Goal: Information Seeking & Learning: Learn about a topic

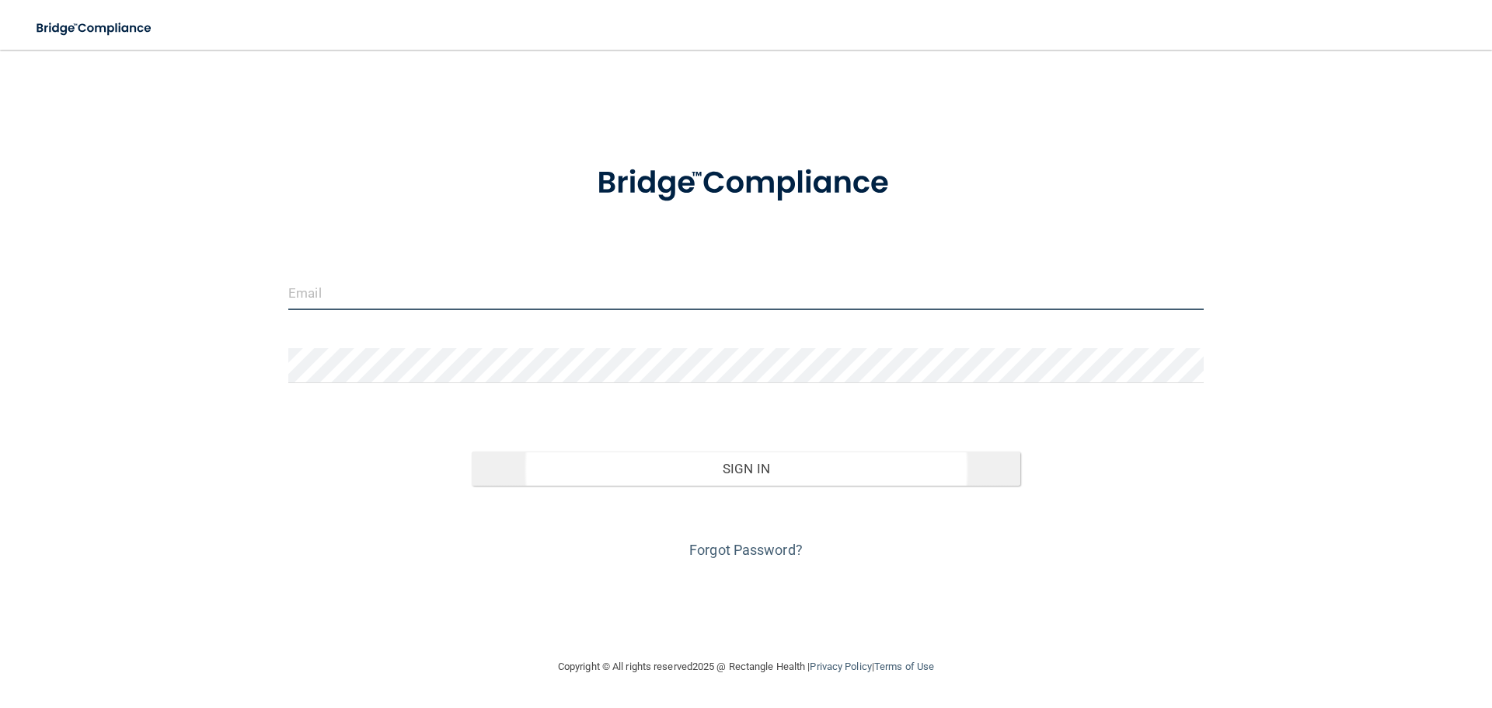
type input "[EMAIL_ADDRESS][DOMAIN_NAME]"
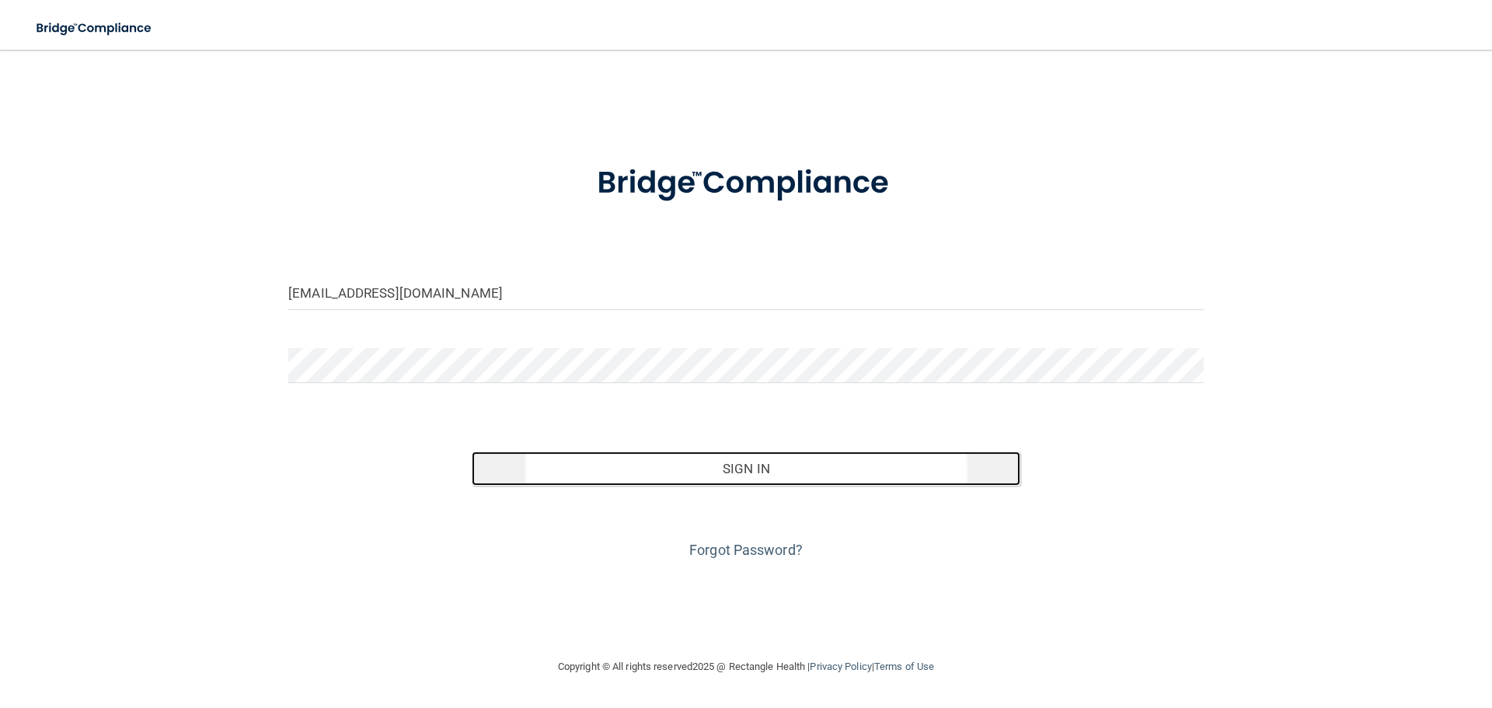
click at [770, 480] on button "Sign In" at bounding box center [747, 469] width 550 height 34
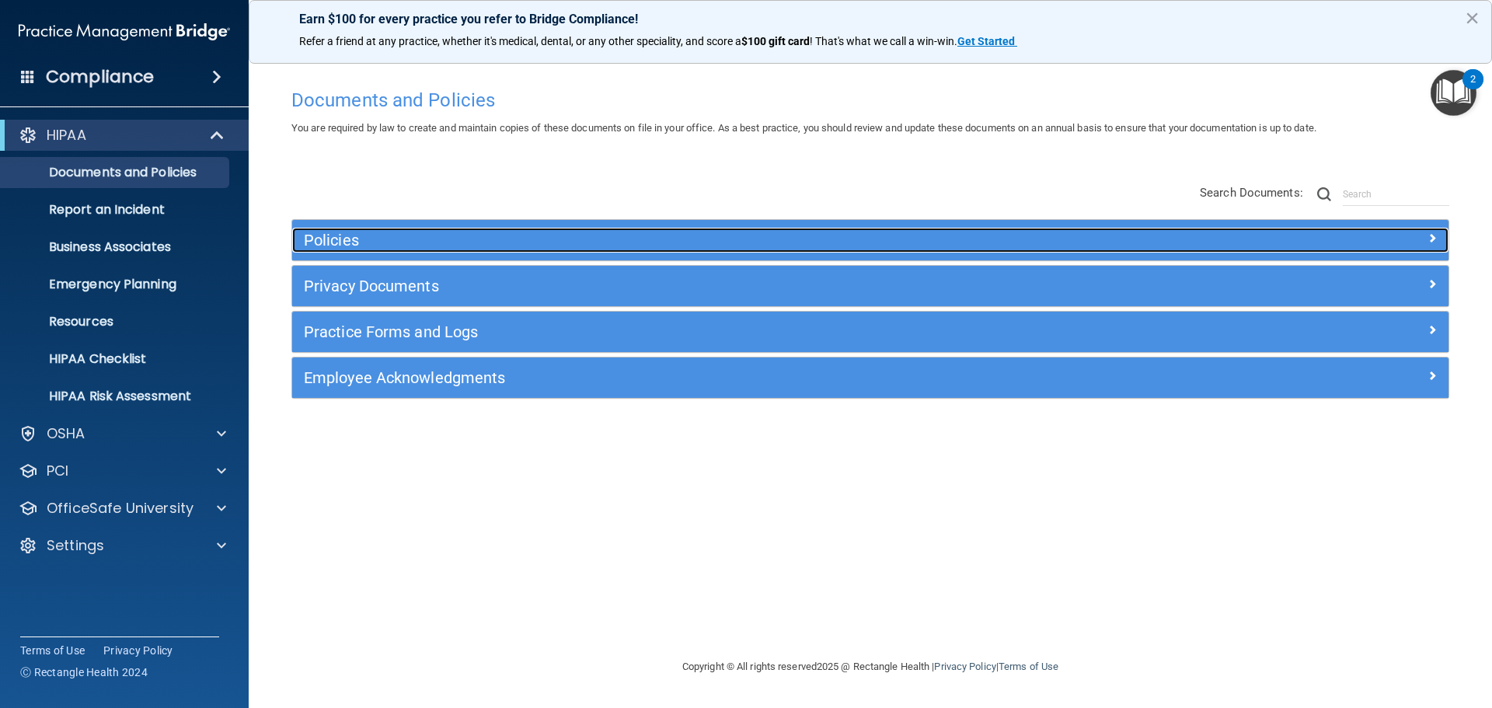
click at [1166, 243] on div at bounding box center [1304, 237] width 289 height 19
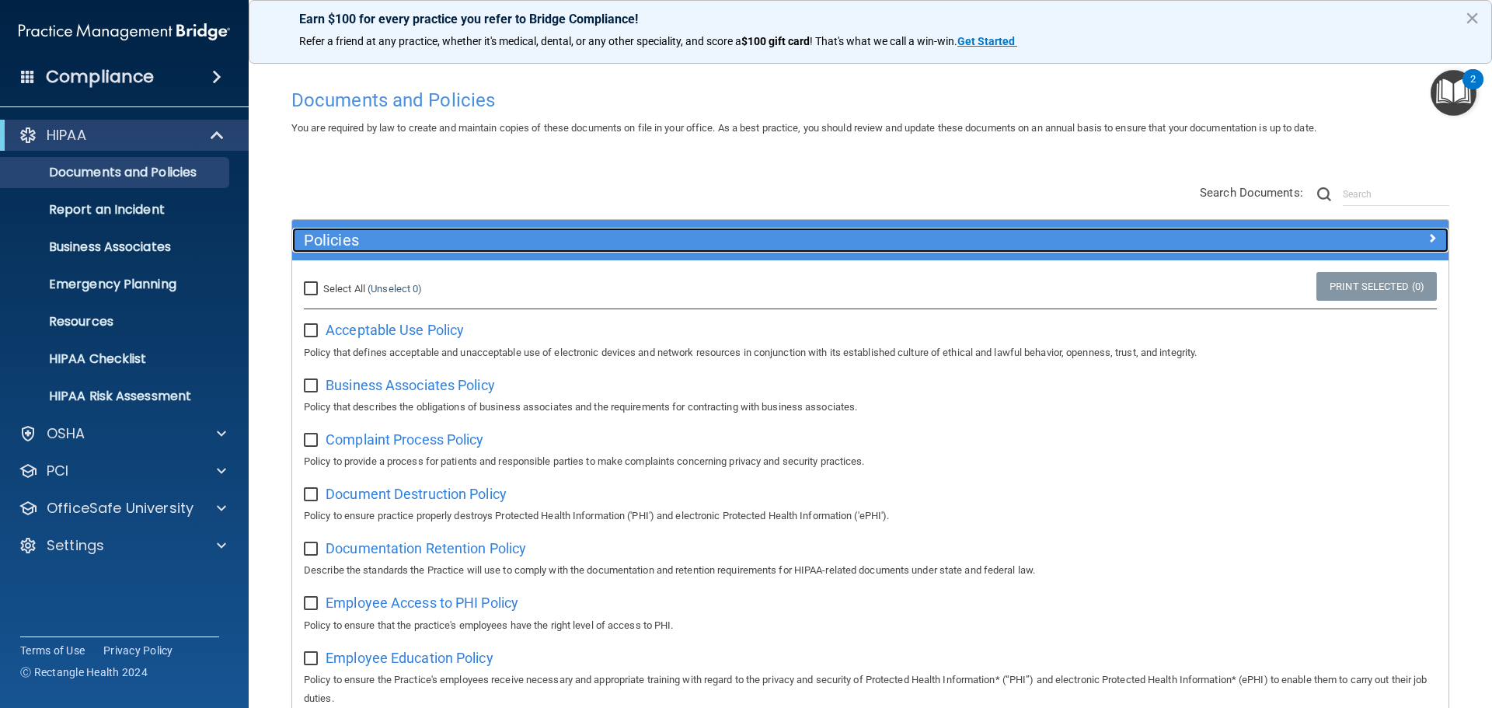
click at [1166, 243] on div at bounding box center [1304, 237] width 289 height 19
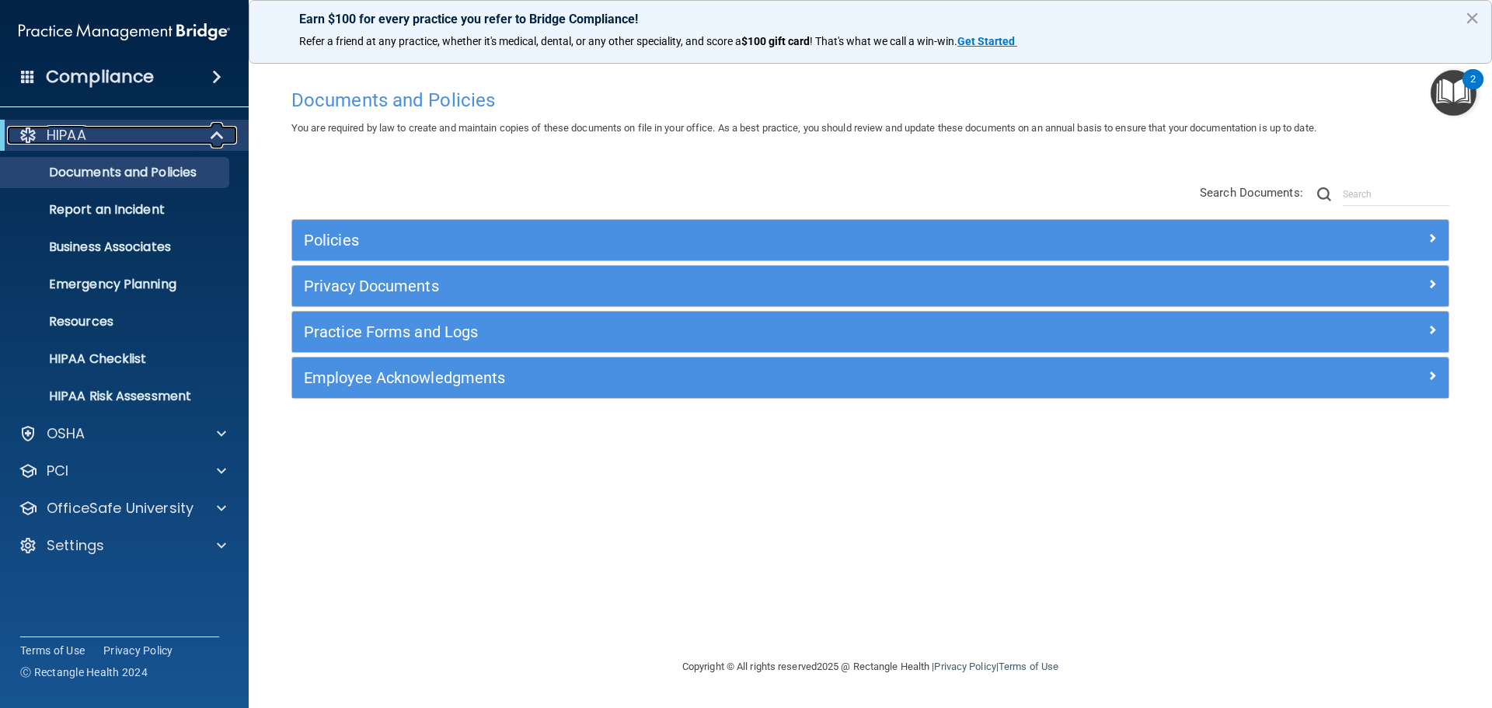
click at [222, 136] on span at bounding box center [218, 135] width 13 height 19
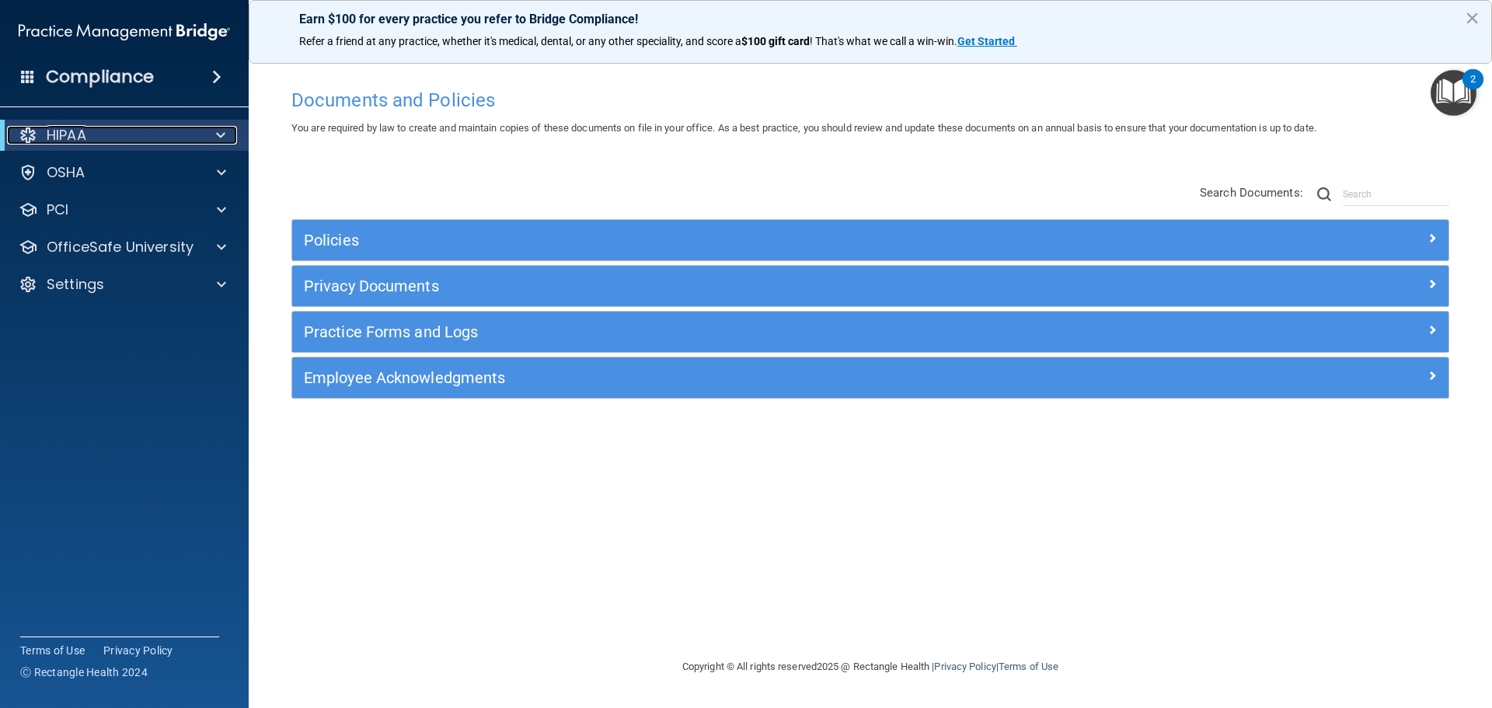
click at [222, 136] on span at bounding box center [220, 135] width 9 height 19
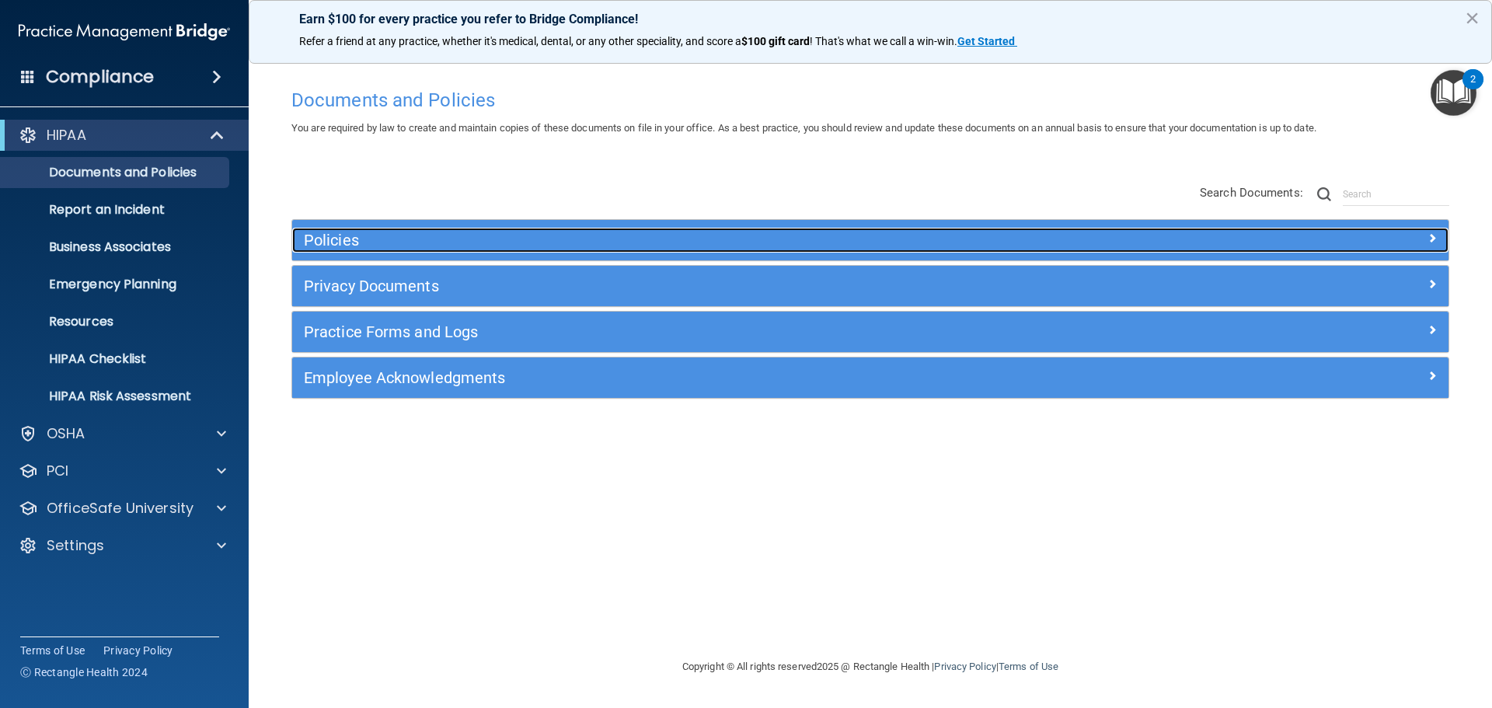
click at [479, 237] on h5 "Policies" at bounding box center [726, 240] width 844 height 17
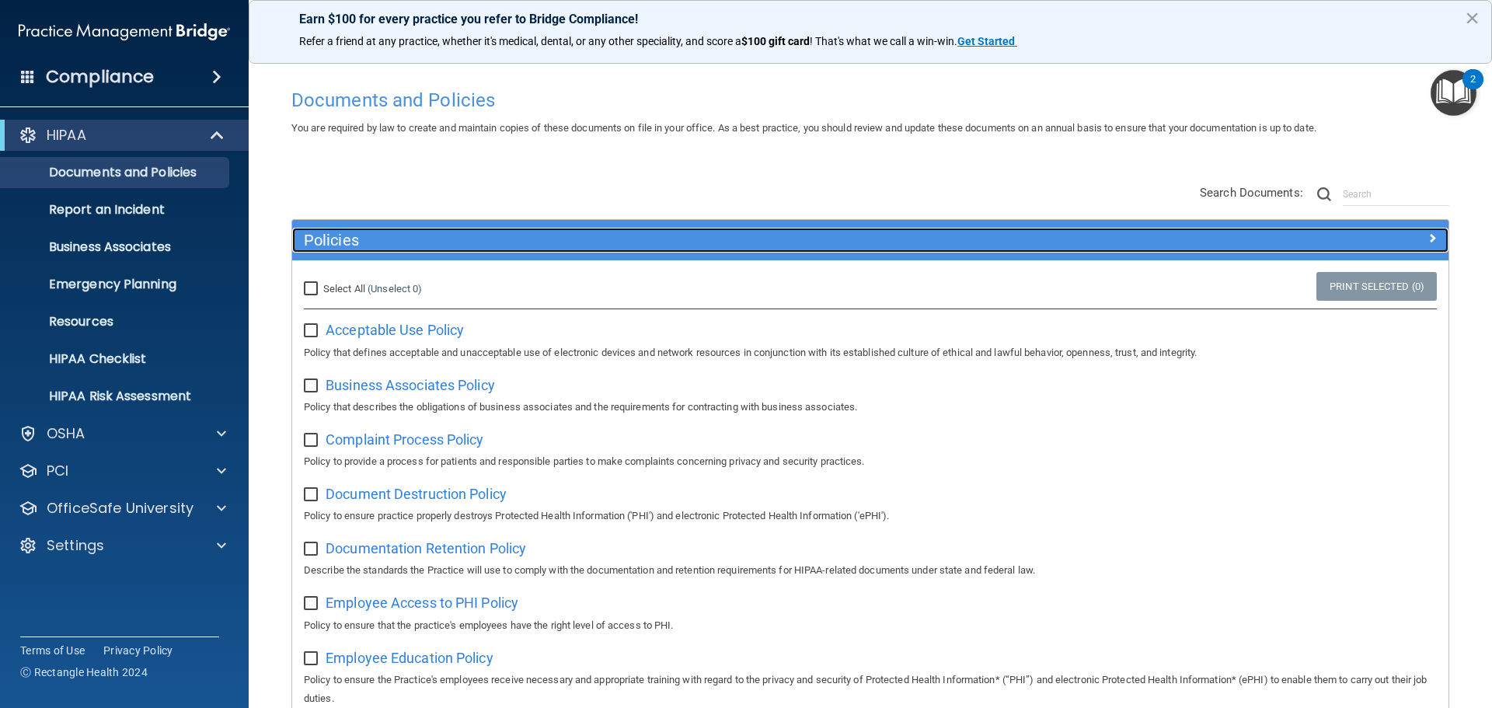
click at [479, 237] on h5 "Policies" at bounding box center [726, 240] width 844 height 17
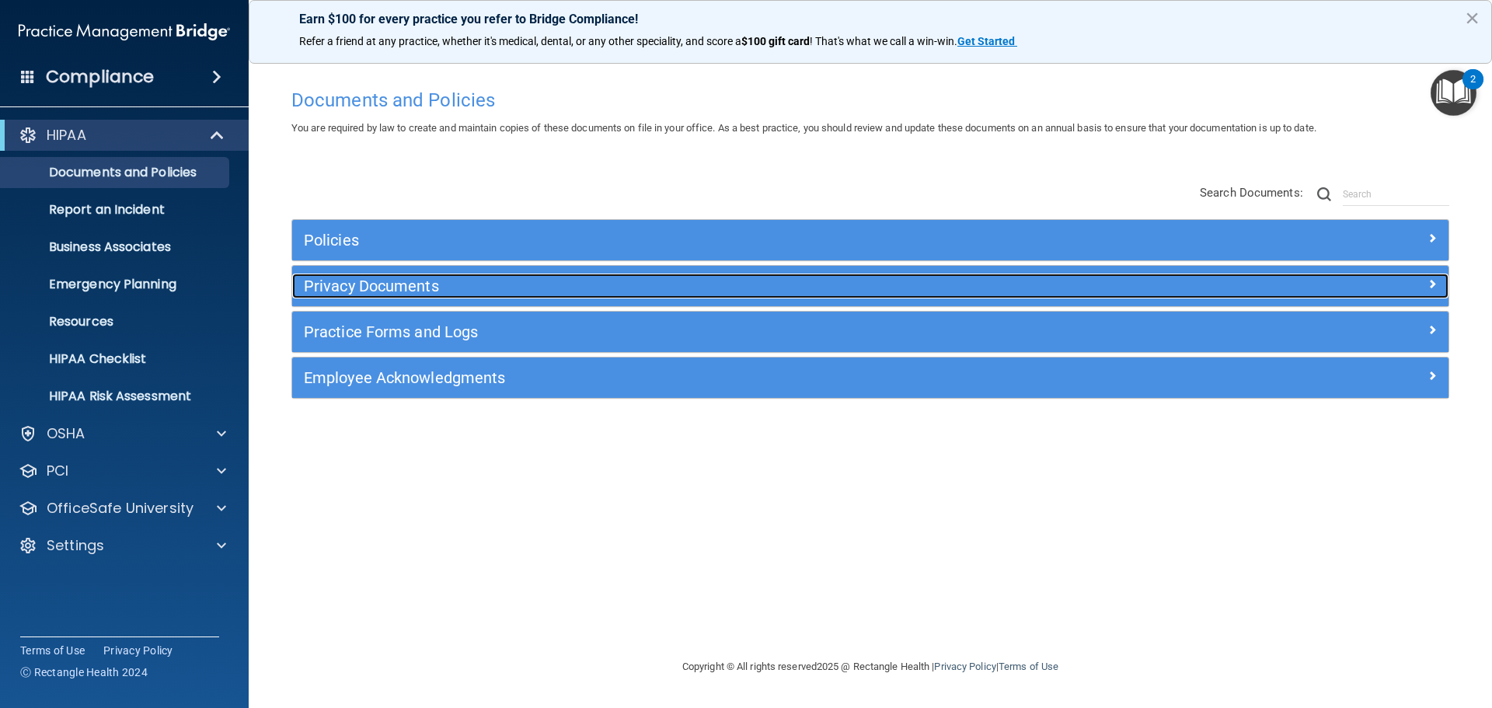
click at [451, 280] on h5 "Privacy Documents" at bounding box center [726, 285] width 844 height 17
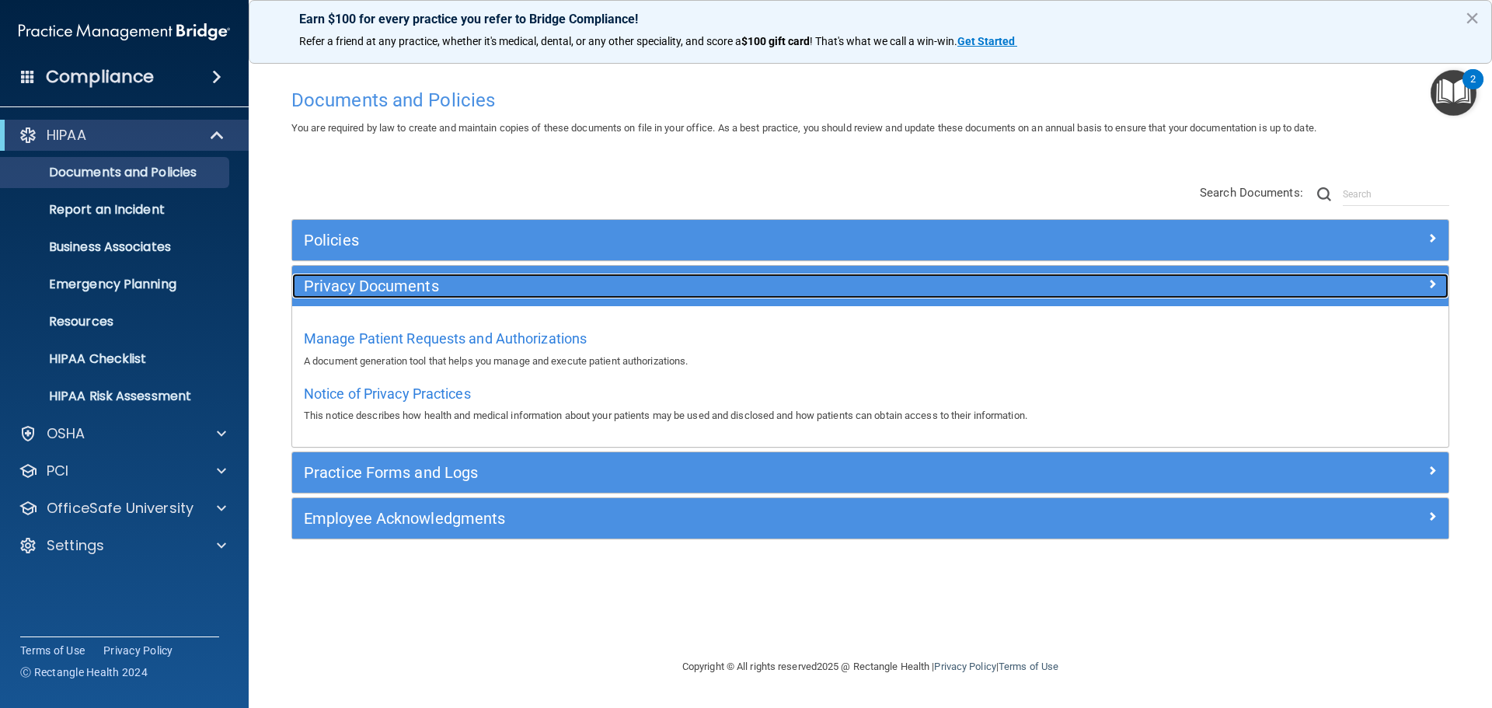
click at [451, 280] on h5 "Privacy Documents" at bounding box center [726, 285] width 844 height 17
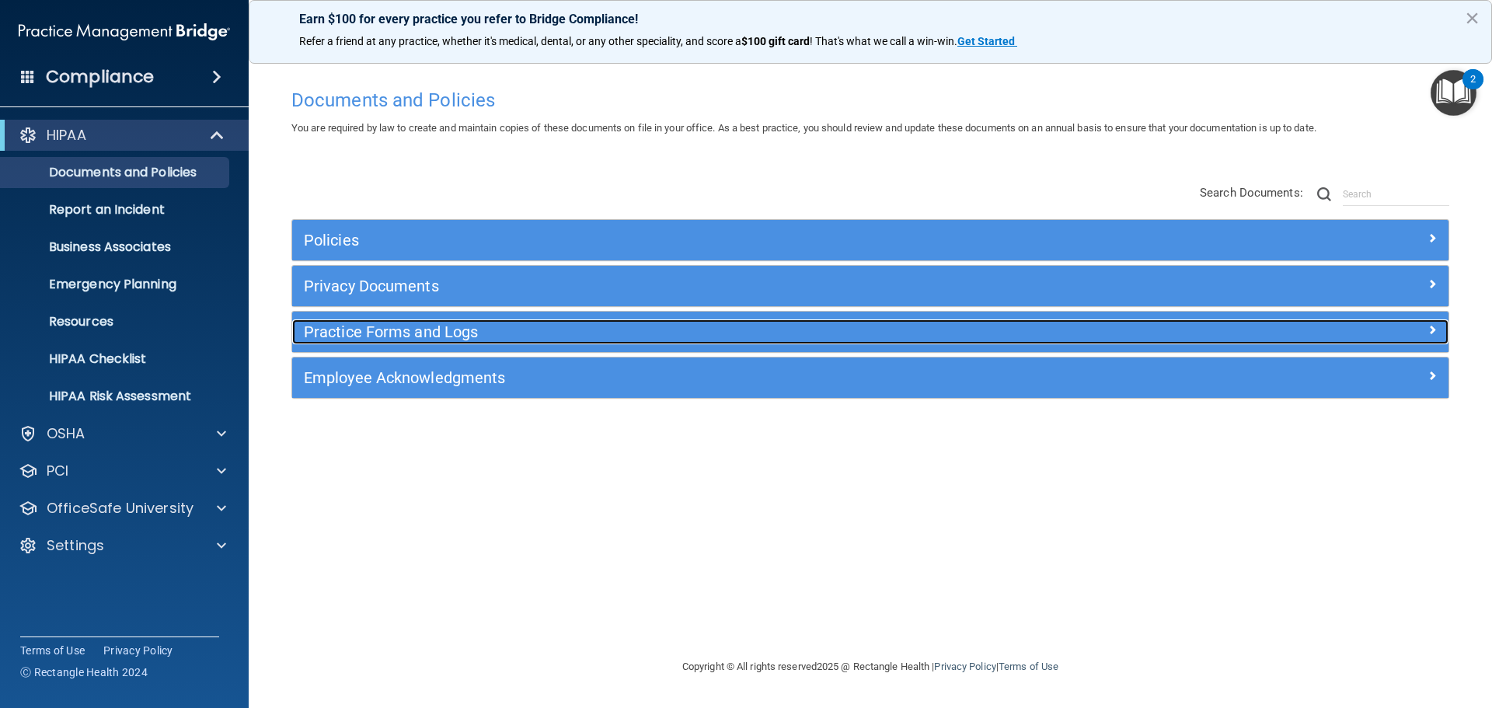
click at [459, 329] on h5 "Practice Forms and Logs" at bounding box center [726, 331] width 844 height 17
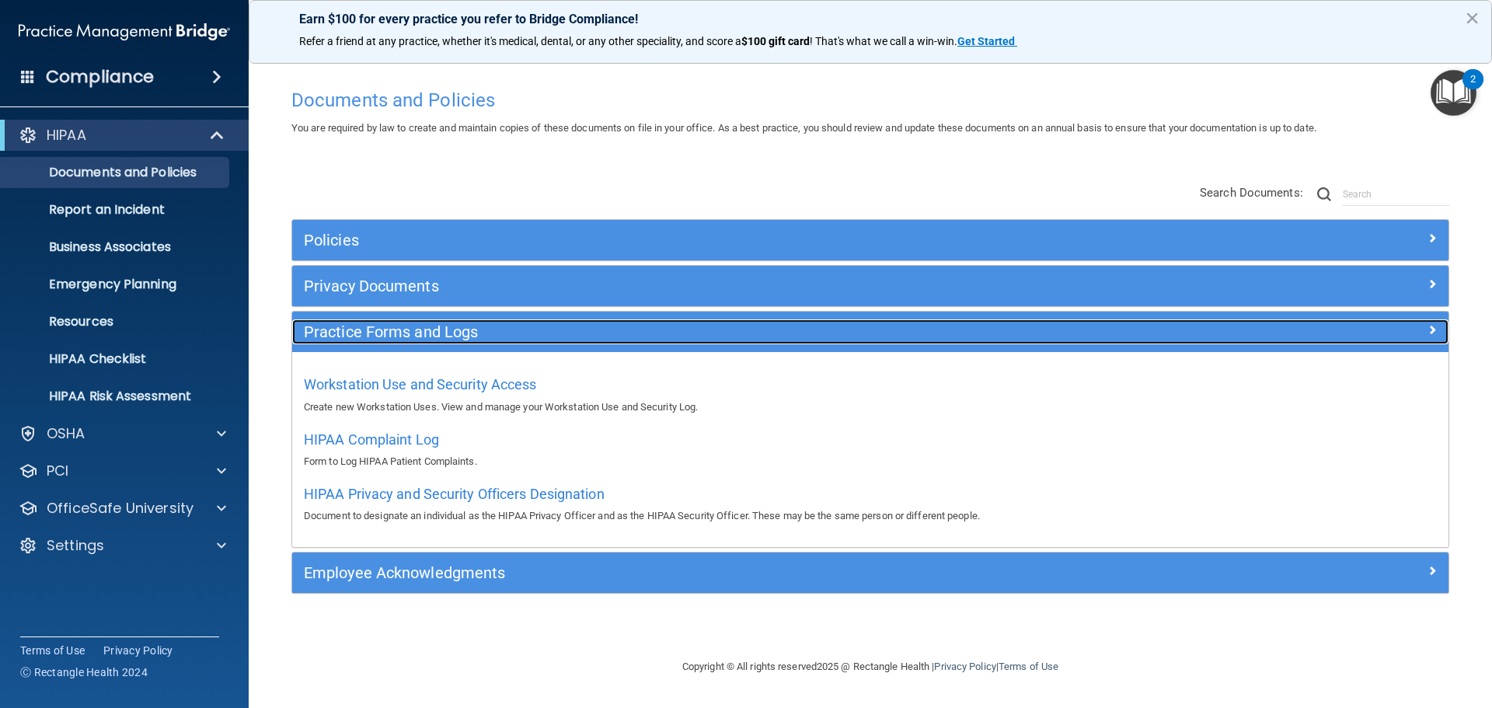
click at [457, 331] on h5 "Practice Forms and Logs" at bounding box center [726, 331] width 844 height 17
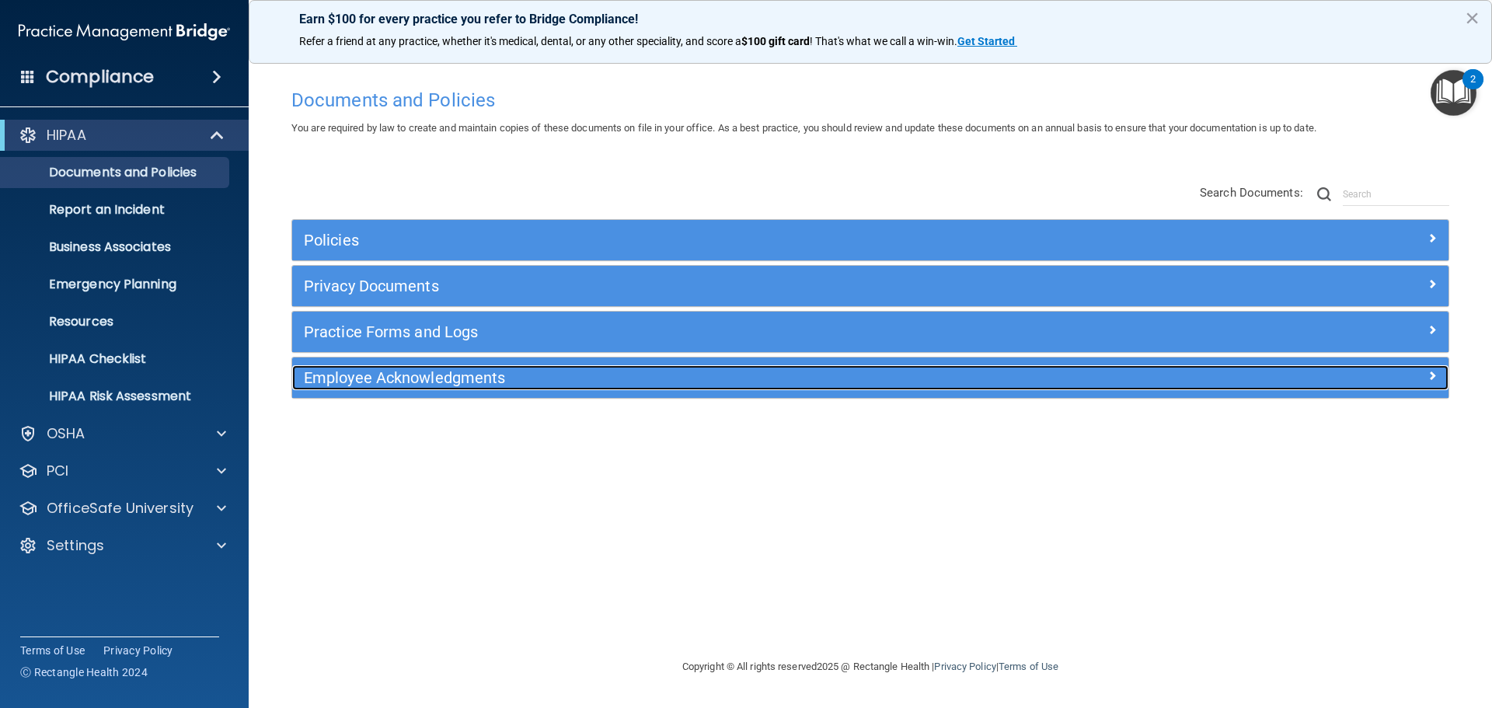
click at [476, 385] on h5 "Employee Acknowledgments" at bounding box center [726, 377] width 844 height 17
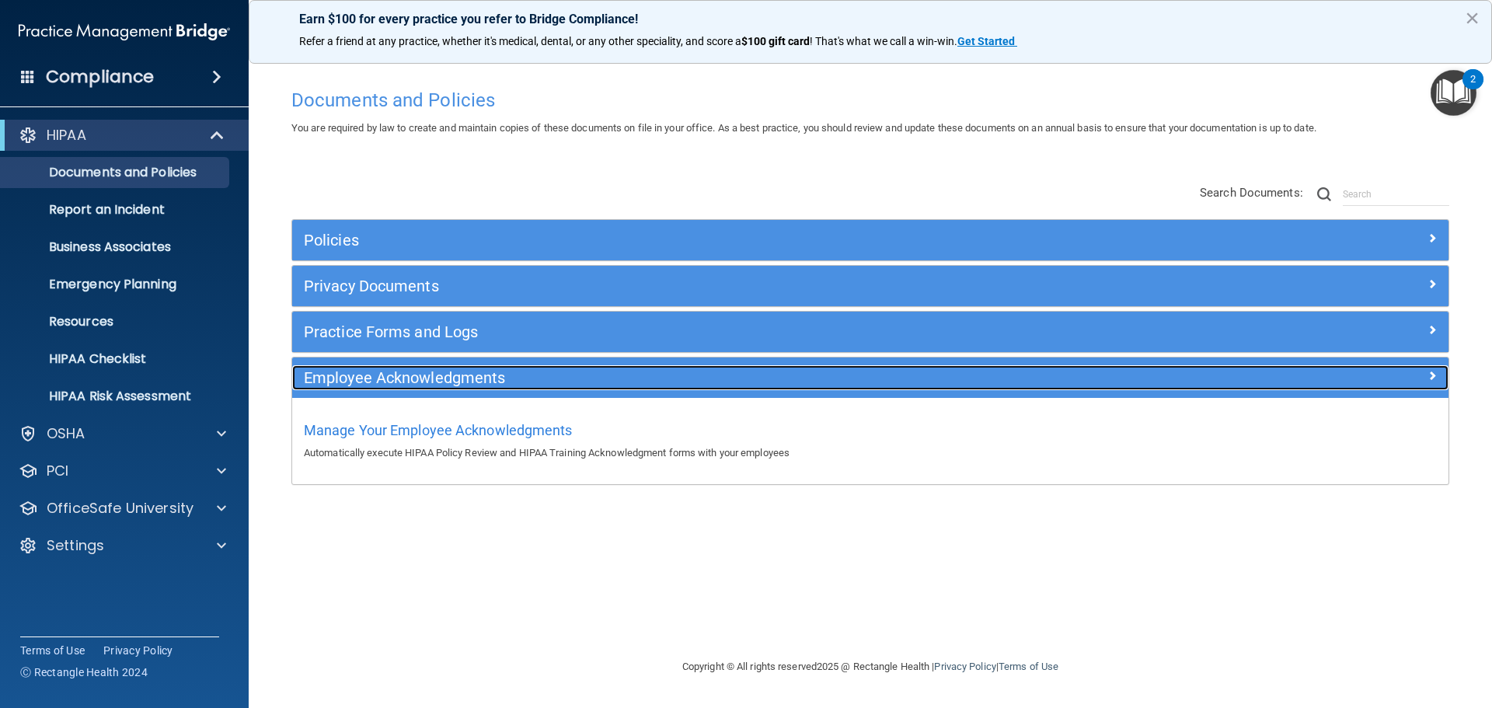
click at [476, 385] on h5 "Employee Acknowledgments" at bounding box center [726, 377] width 844 height 17
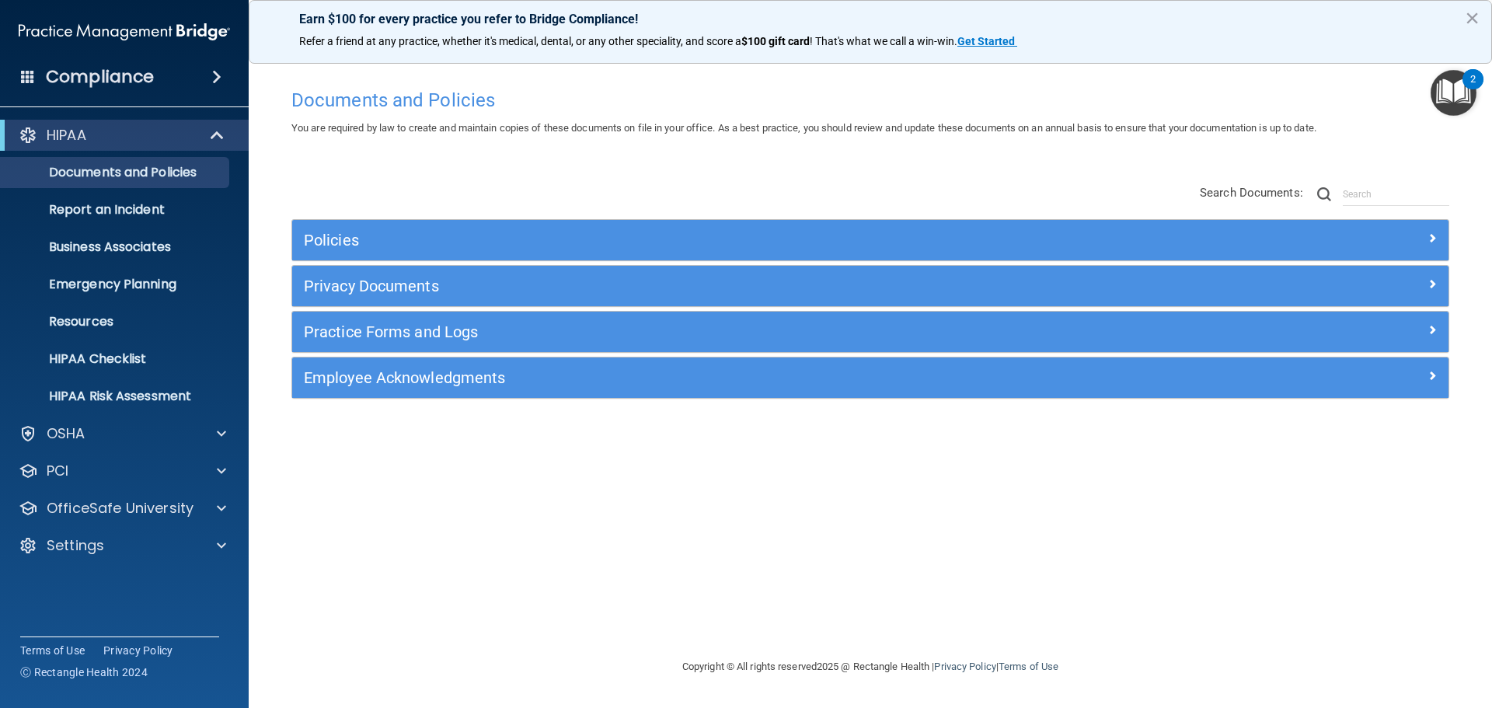
click at [215, 72] on span at bounding box center [216, 77] width 9 height 19
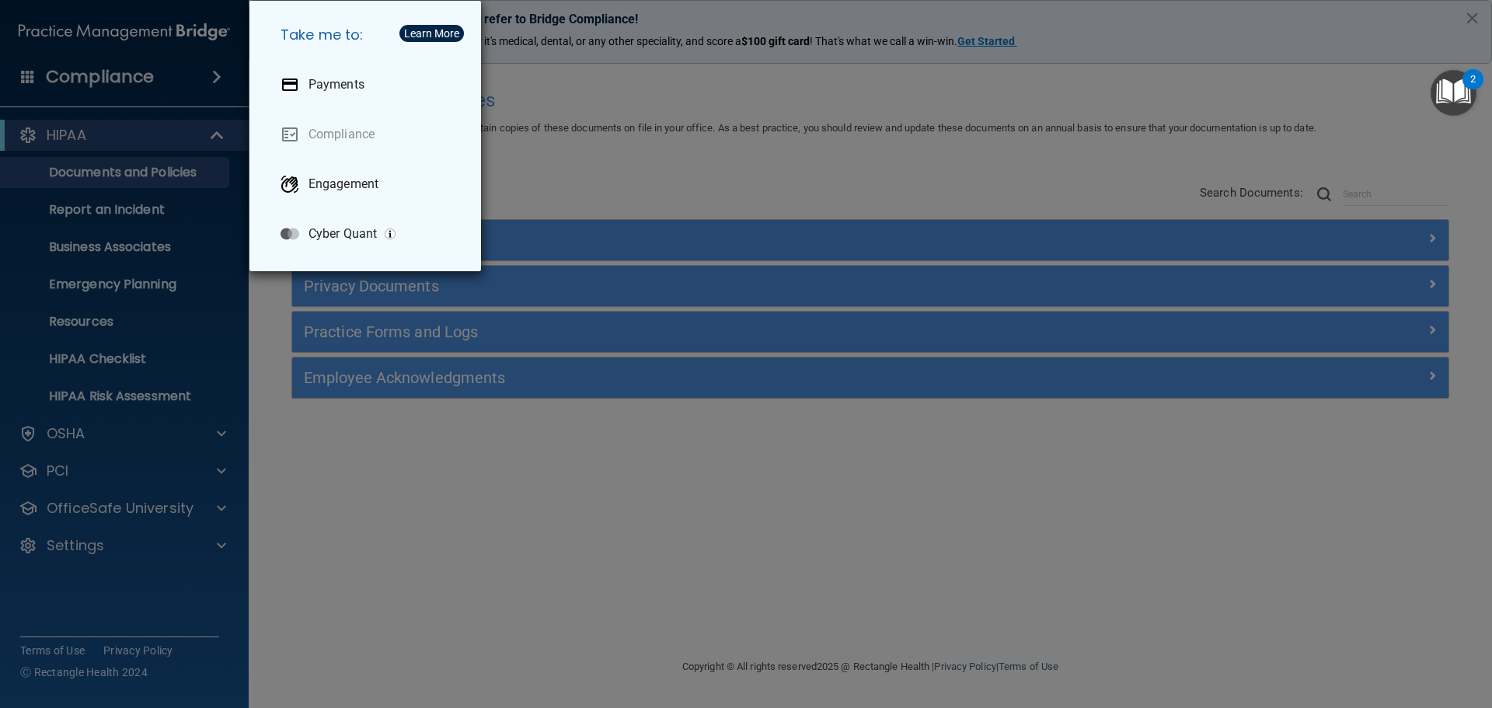
click at [23, 237] on div "Take me to: Payments Compliance Engagement Cyber Quant" at bounding box center [746, 354] width 1492 height 708
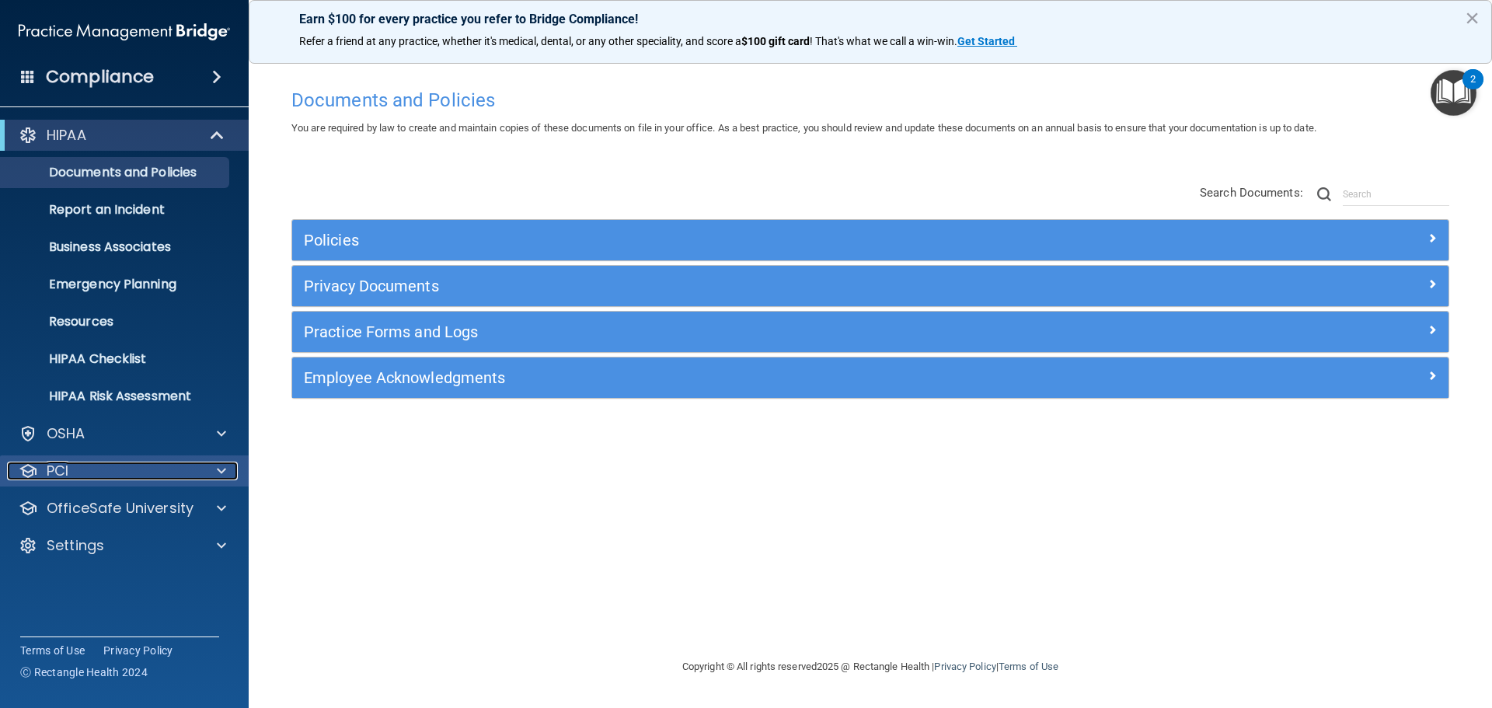
click at [170, 469] on div "PCI" at bounding box center [103, 471] width 193 height 19
click at [215, 431] on div at bounding box center [219, 433] width 39 height 19
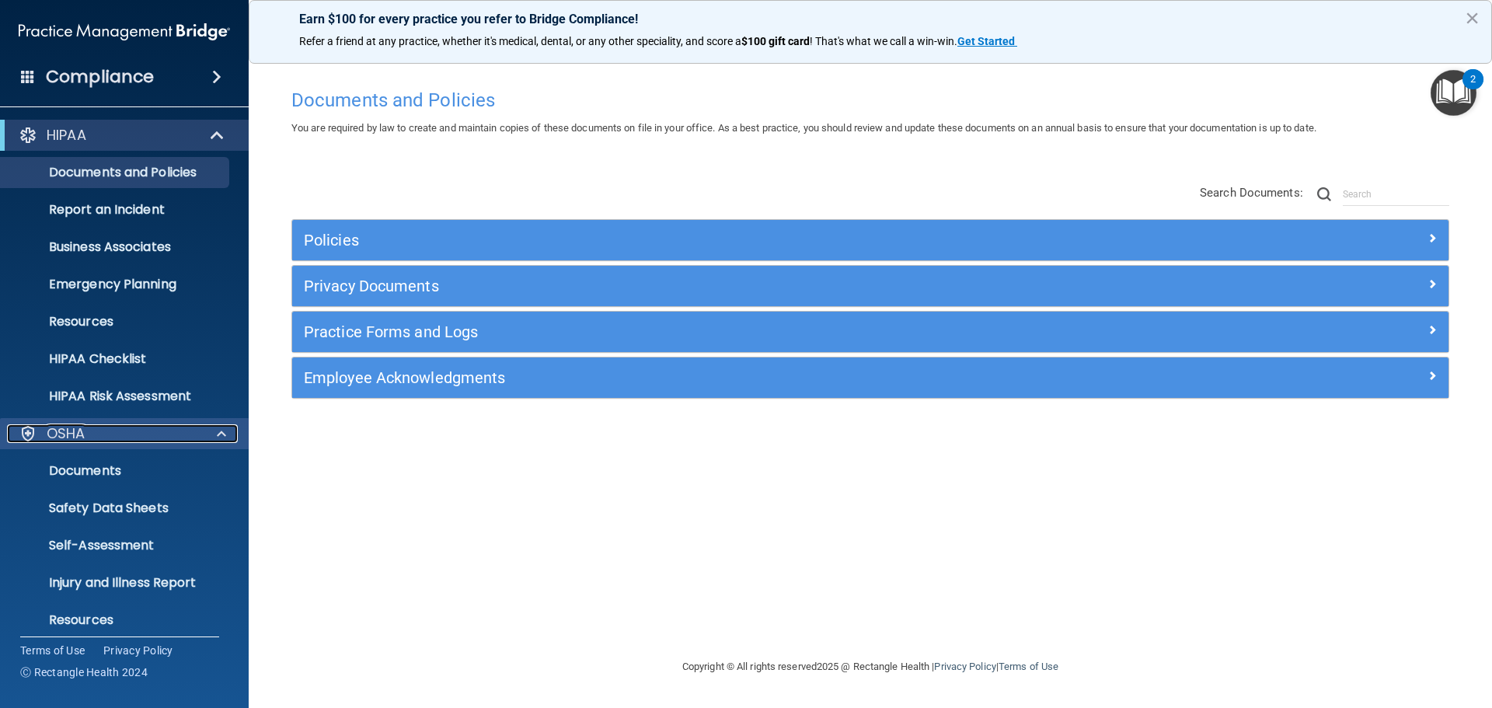
click at [208, 432] on div at bounding box center [219, 433] width 39 height 19
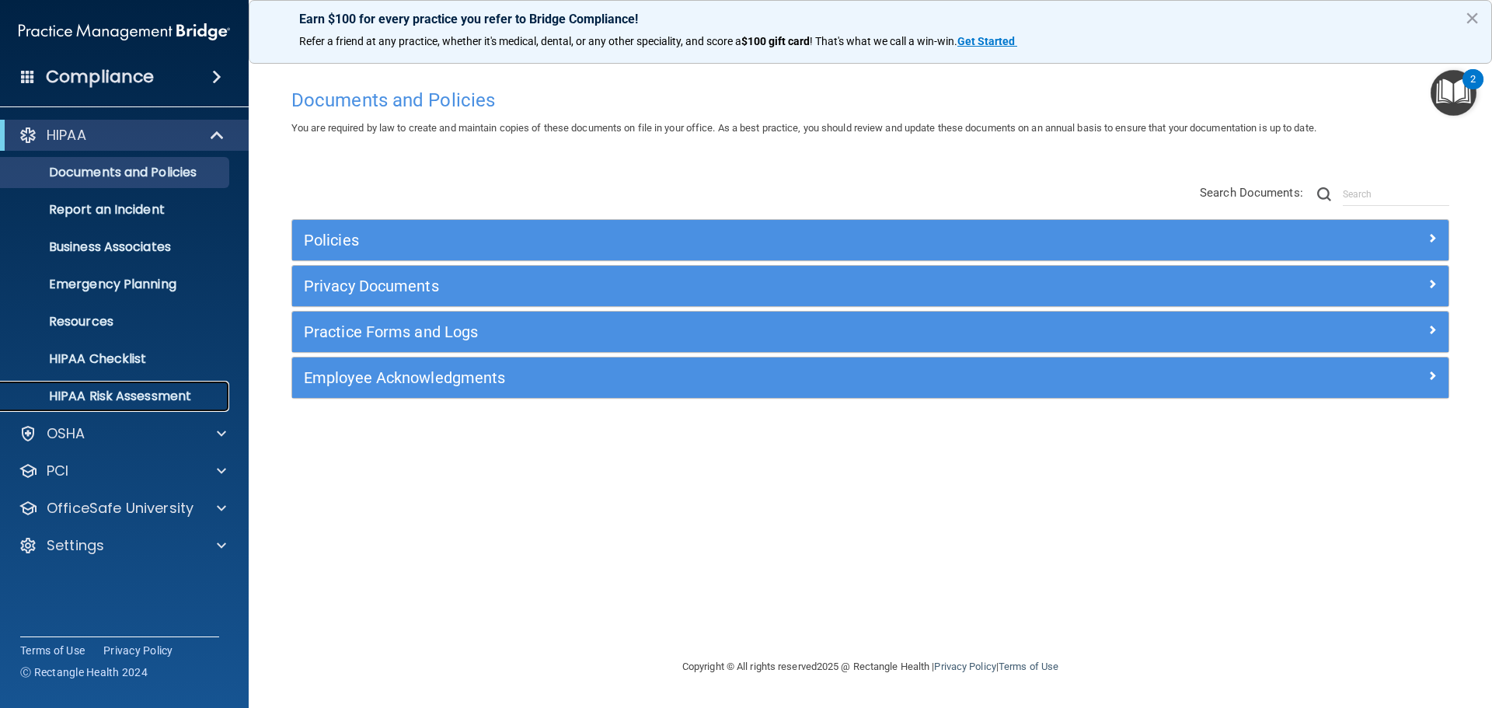
click at [162, 393] on p "HIPAA Risk Assessment" at bounding box center [116, 397] width 212 height 16
click at [119, 516] on p "OfficeSafe University" at bounding box center [120, 508] width 147 height 19
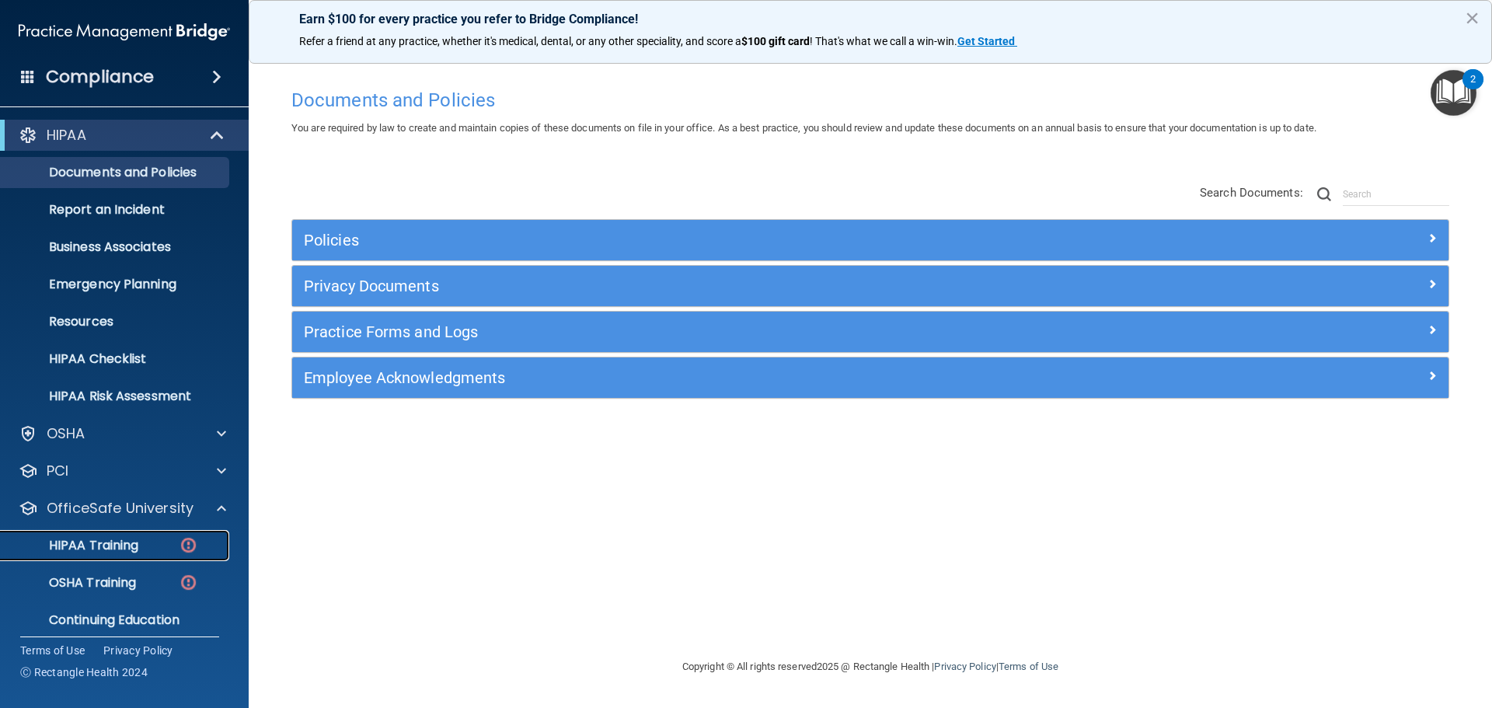
click at [77, 542] on p "HIPAA Training" at bounding box center [74, 546] width 128 height 16
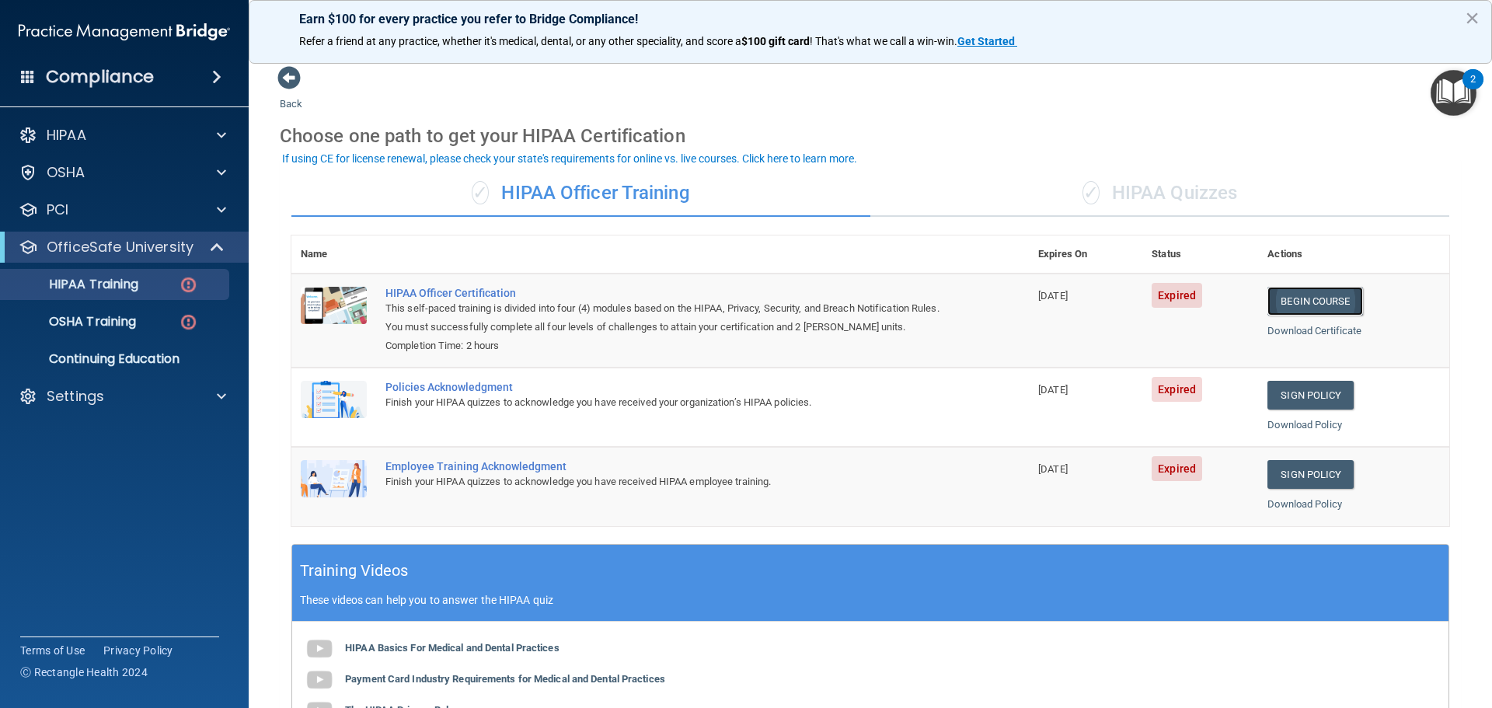
click at [1301, 300] on link "Begin Course" at bounding box center [1315, 301] width 95 height 29
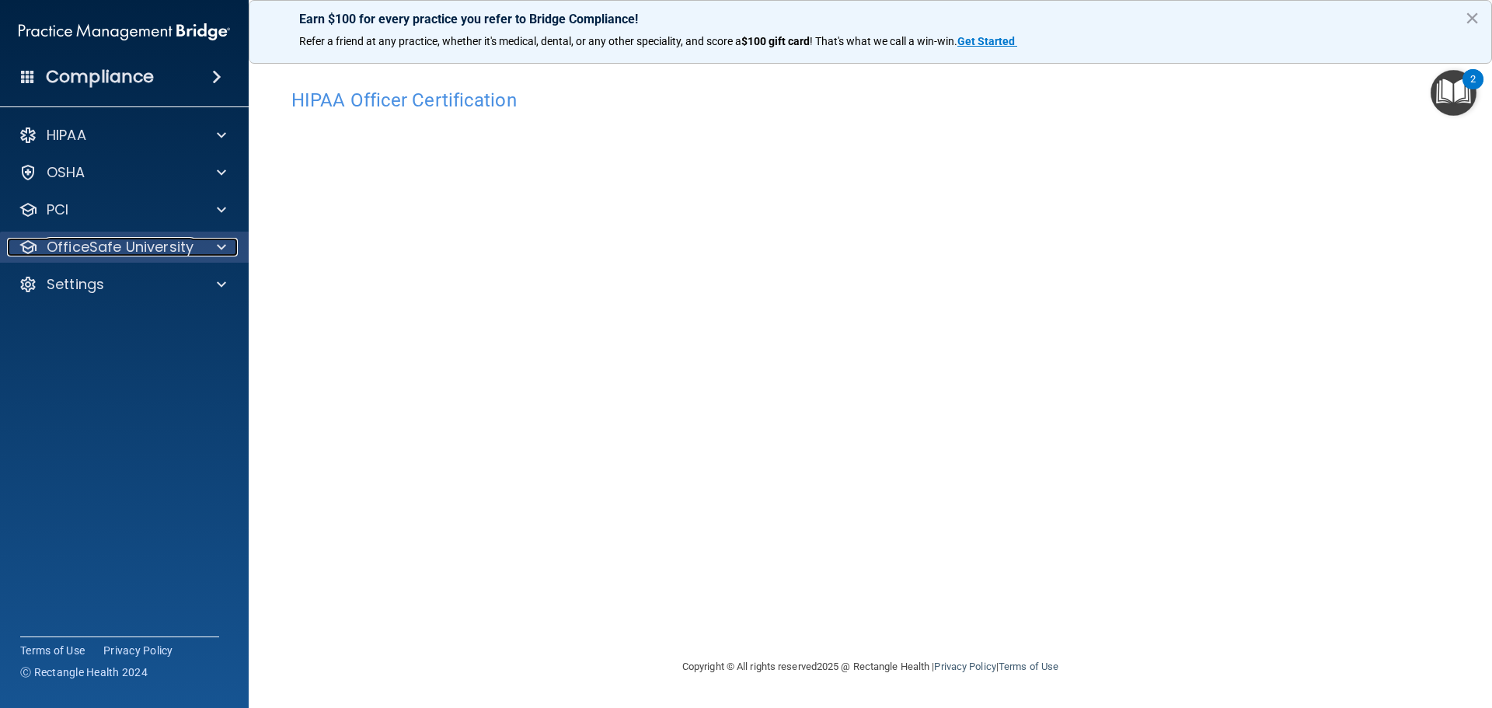
click at [215, 254] on div at bounding box center [219, 247] width 39 height 19
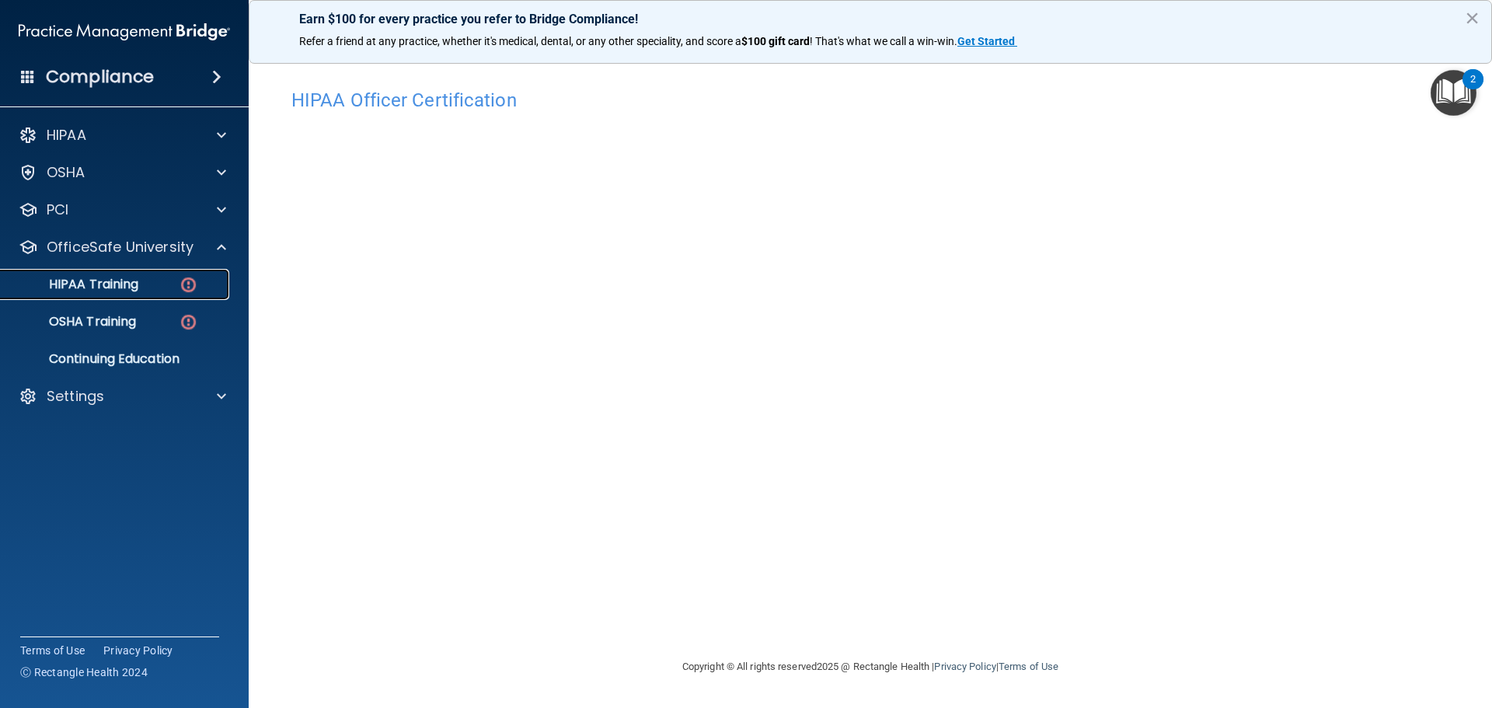
click at [119, 281] on p "HIPAA Training" at bounding box center [74, 285] width 128 height 16
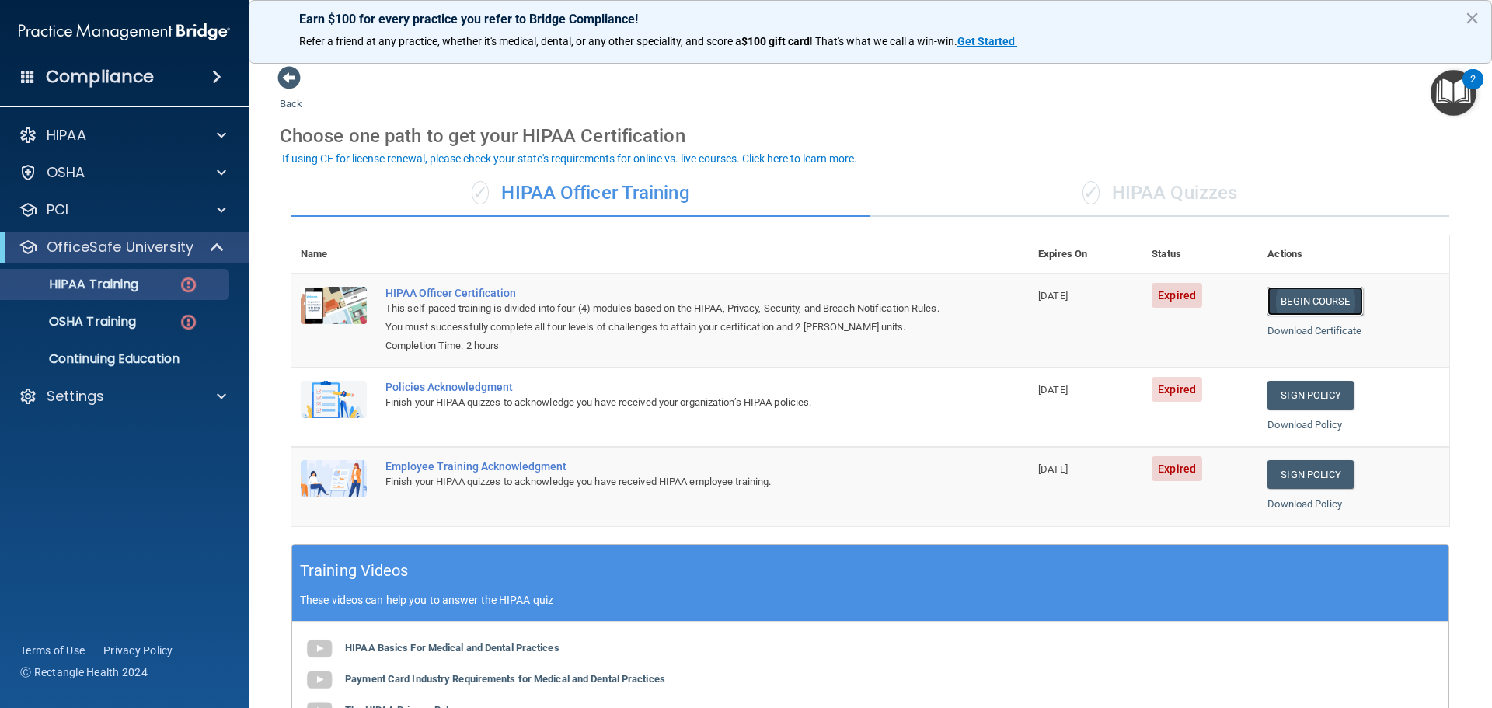
click at [1319, 302] on link "Begin Course" at bounding box center [1315, 301] width 95 height 29
